Goal: Find specific page/section: Find specific page/section

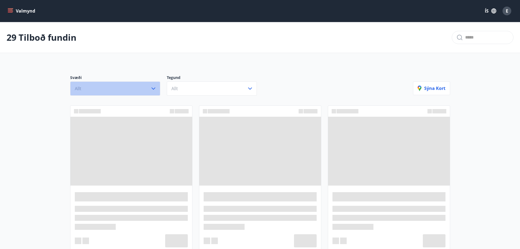
click at [153, 86] on icon "button" at bounding box center [153, 88] width 7 height 7
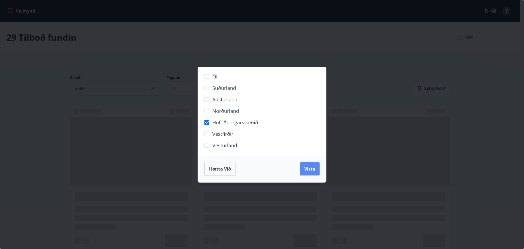
click at [312, 168] on span "Vista" at bounding box center [309, 169] width 11 height 6
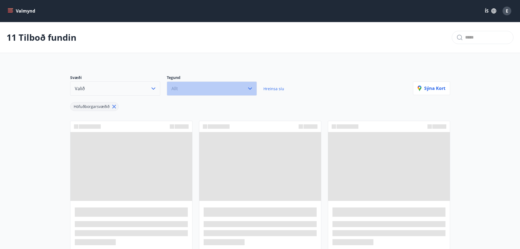
click at [250, 89] on icon "button" at bounding box center [250, 88] width 7 height 7
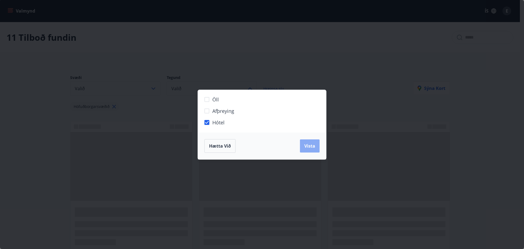
click at [309, 145] on span "Vista" at bounding box center [309, 146] width 11 height 6
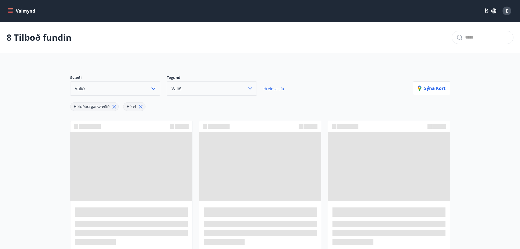
click at [151, 88] on icon "button" at bounding box center [153, 88] width 7 height 7
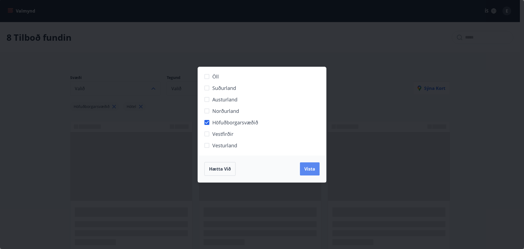
click at [307, 168] on span "Vista" at bounding box center [309, 169] width 11 height 6
